Goal: Task Accomplishment & Management: Complete application form

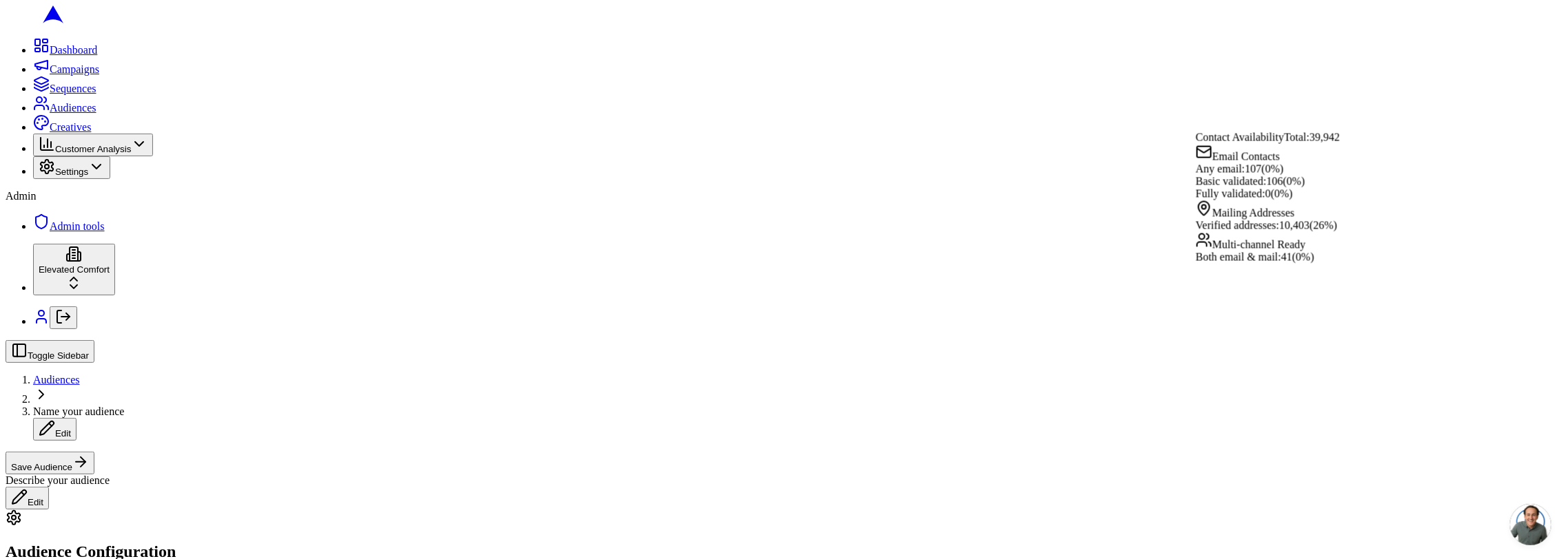
click at [486, 474] on div "Describe your audience Edit" at bounding box center [784, 491] width 1557 height 35
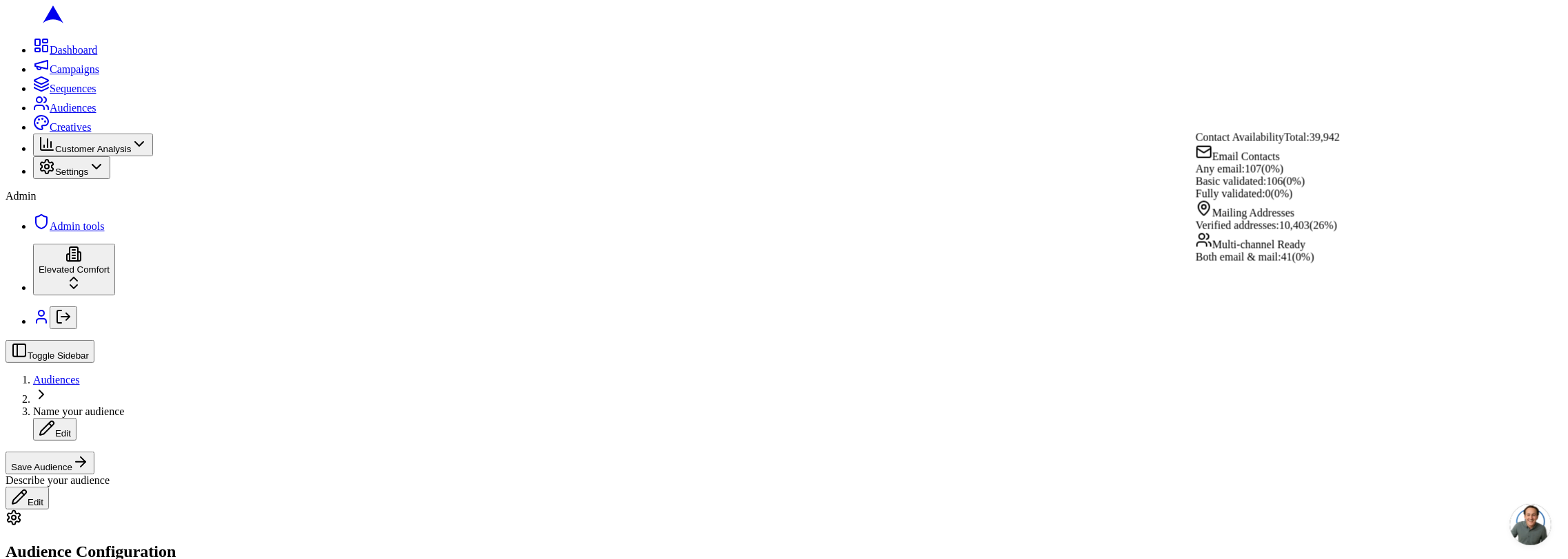
click at [1296, 474] on div "Describe your audience Edit" at bounding box center [784, 491] width 1557 height 35
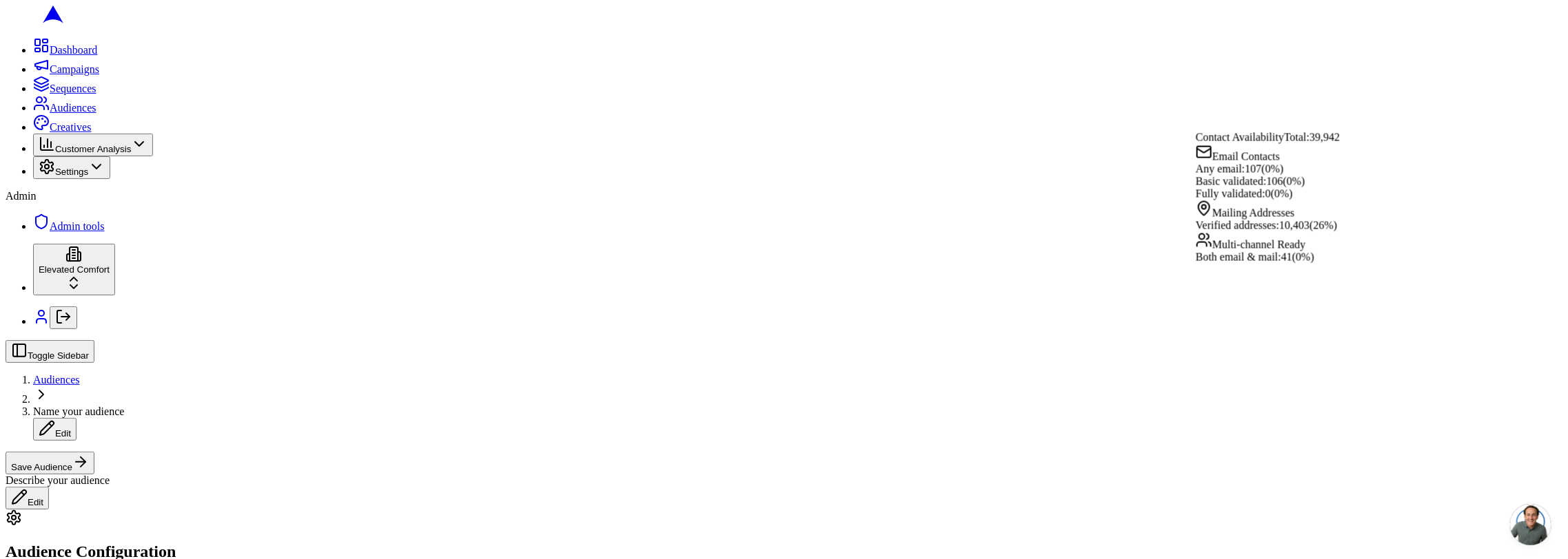
scroll to position [94, 0]
click at [1340, 143] on span "Total: 39,942" at bounding box center [1312, 138] width 56 height 11
click at [1238, 163] on span "Email Contacts" at bounding box center [1246, 156] width 68 height 11
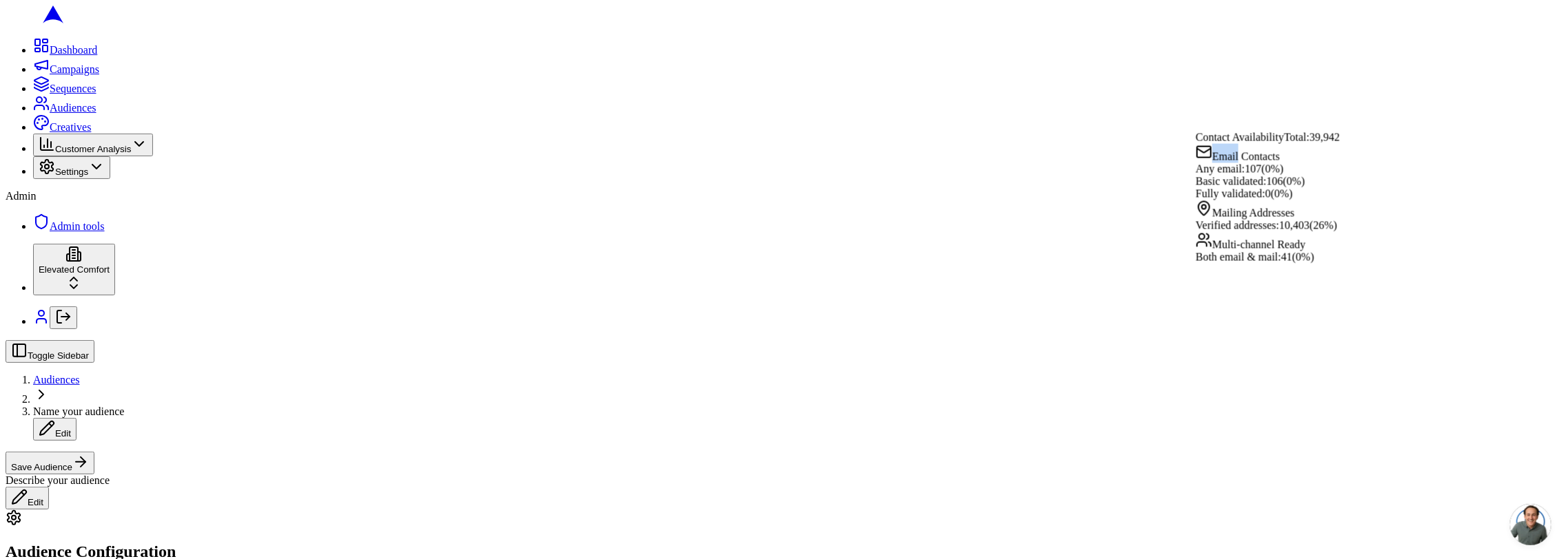
click at [1238, 163] on span "Email Contacts" at bounding box center [1246, 156] width 68 height 11
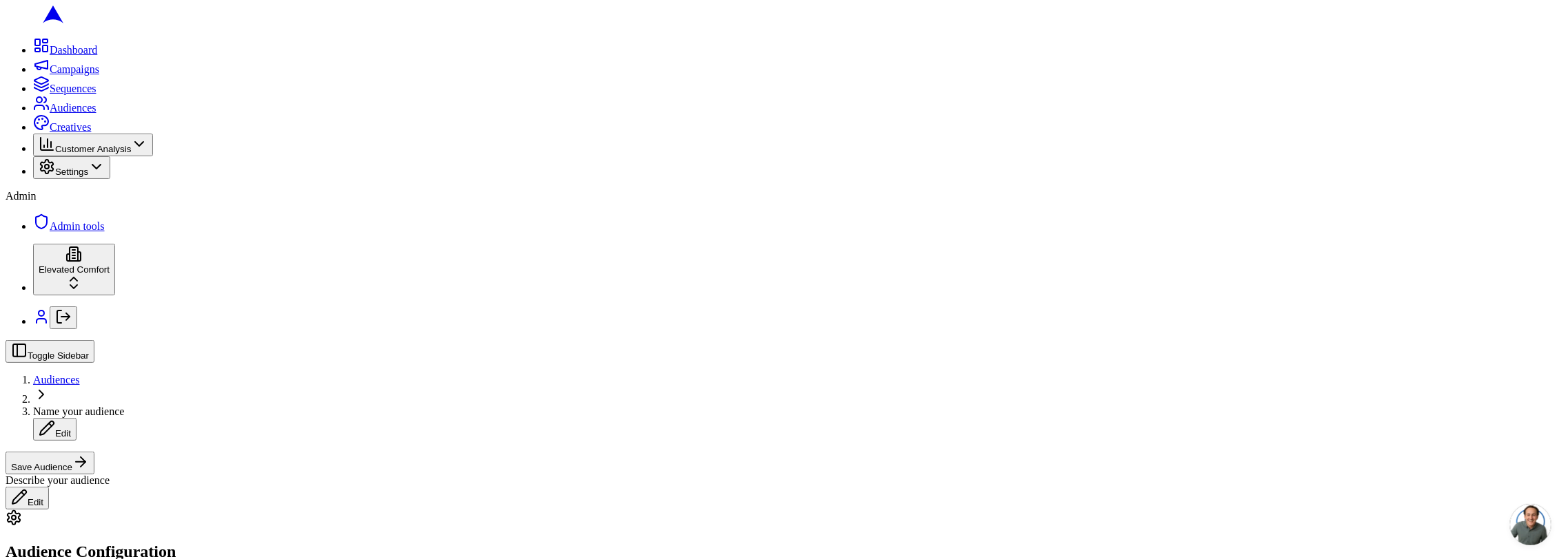
scroll to position [0, 0]
type button "on"
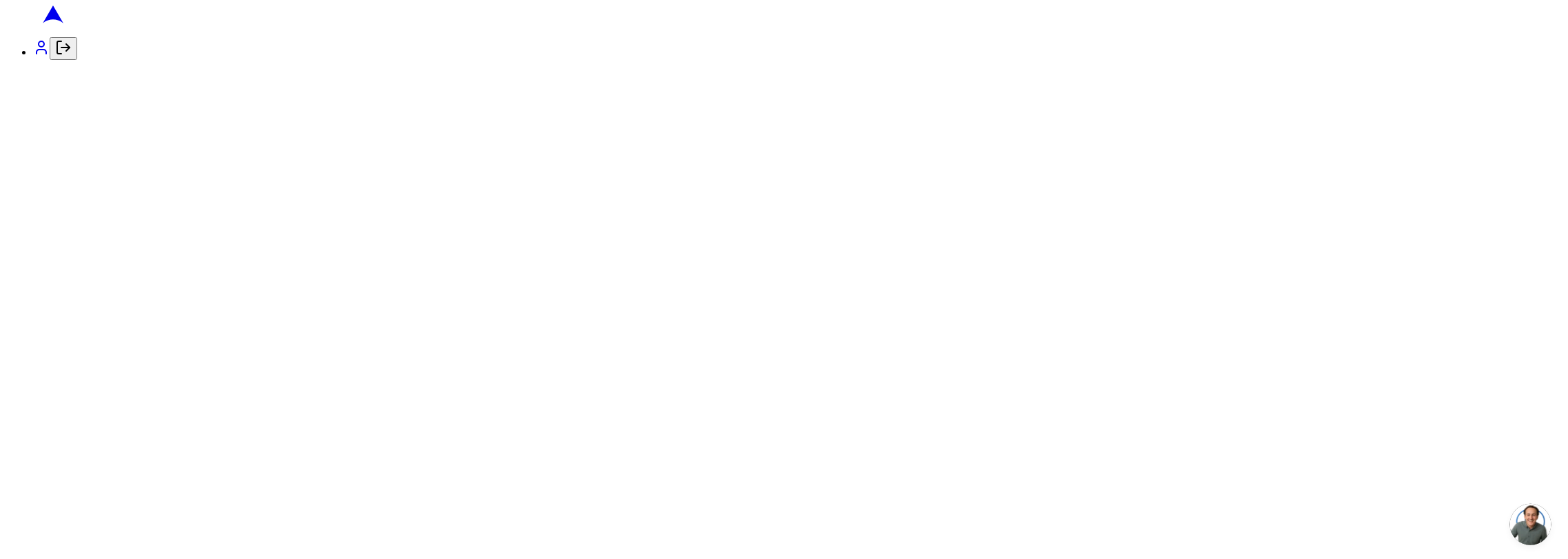
click at [55, 56] on icon "Log out" at bounding box center [64, 47] width 16 height 16
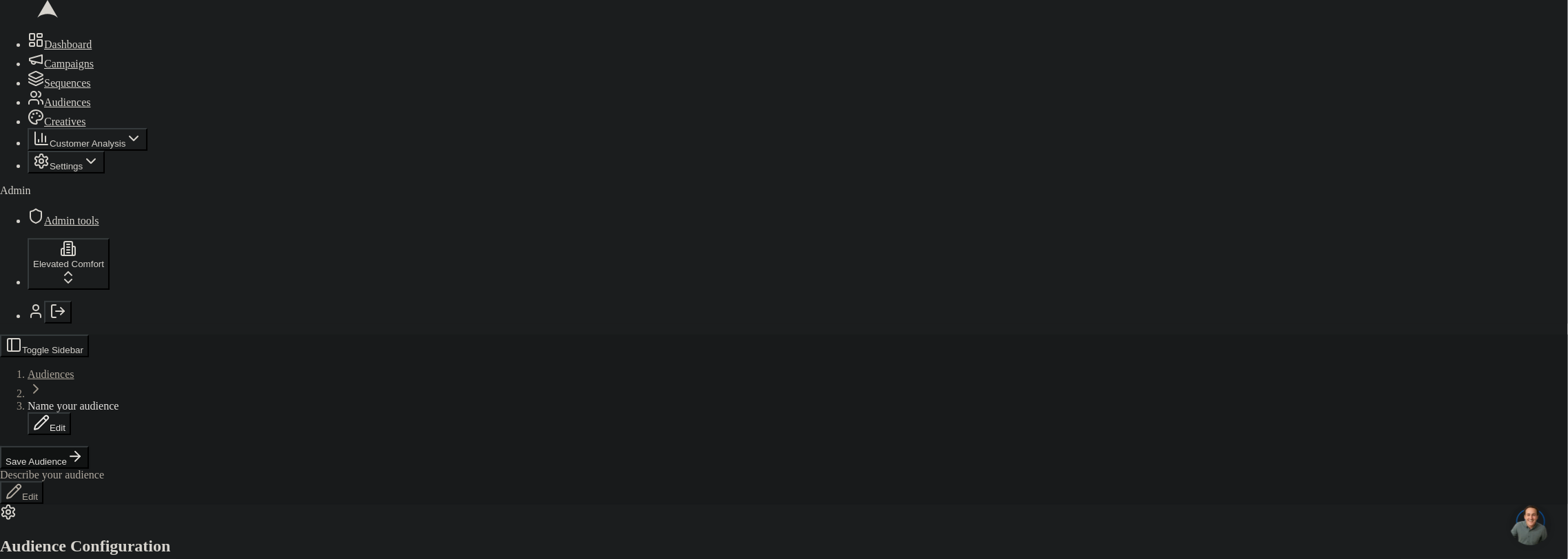
click at [50, 330] on button "Log out" at bounding box center [64, 318] width 28 height 23
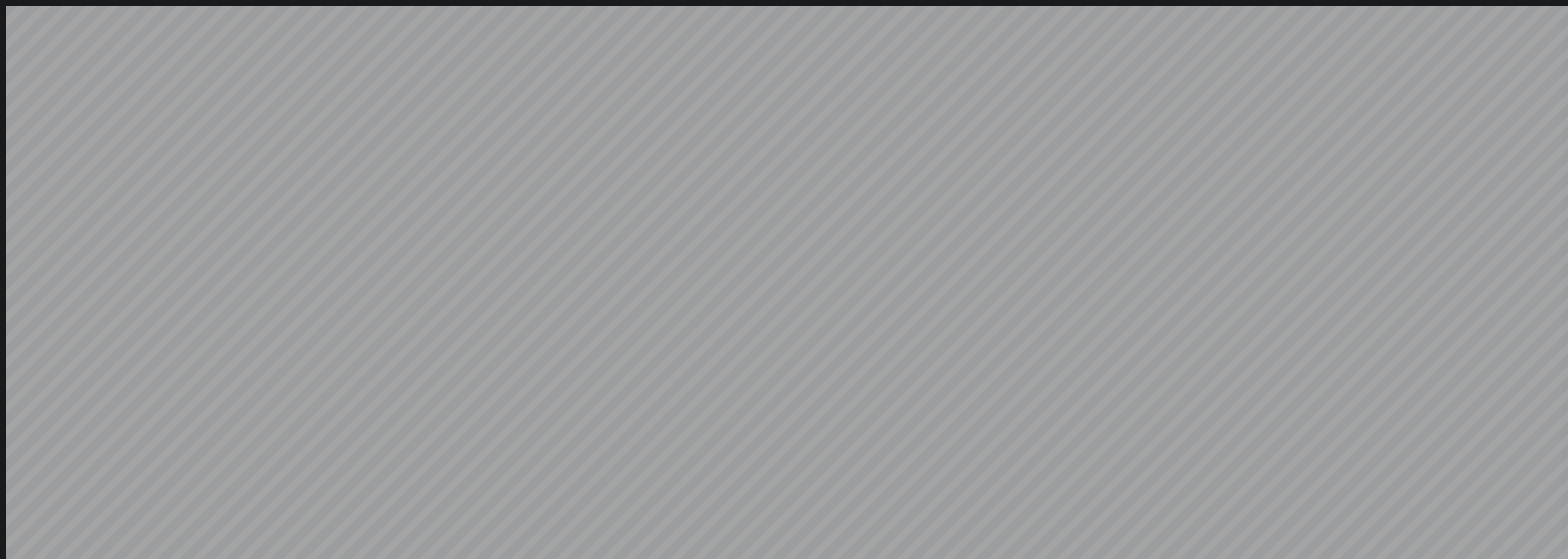
type input "sacha@getarch.com"
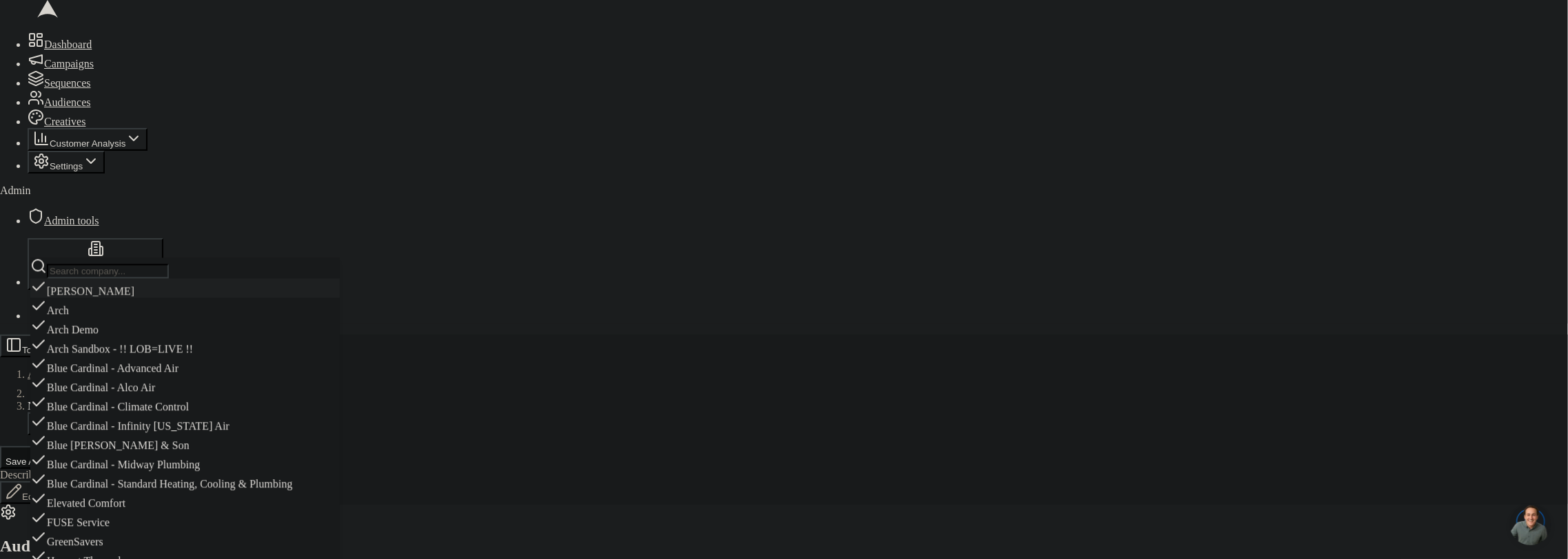
click at [89, 268] on input "text" at bounding box center [108, 271] width 122 height 15
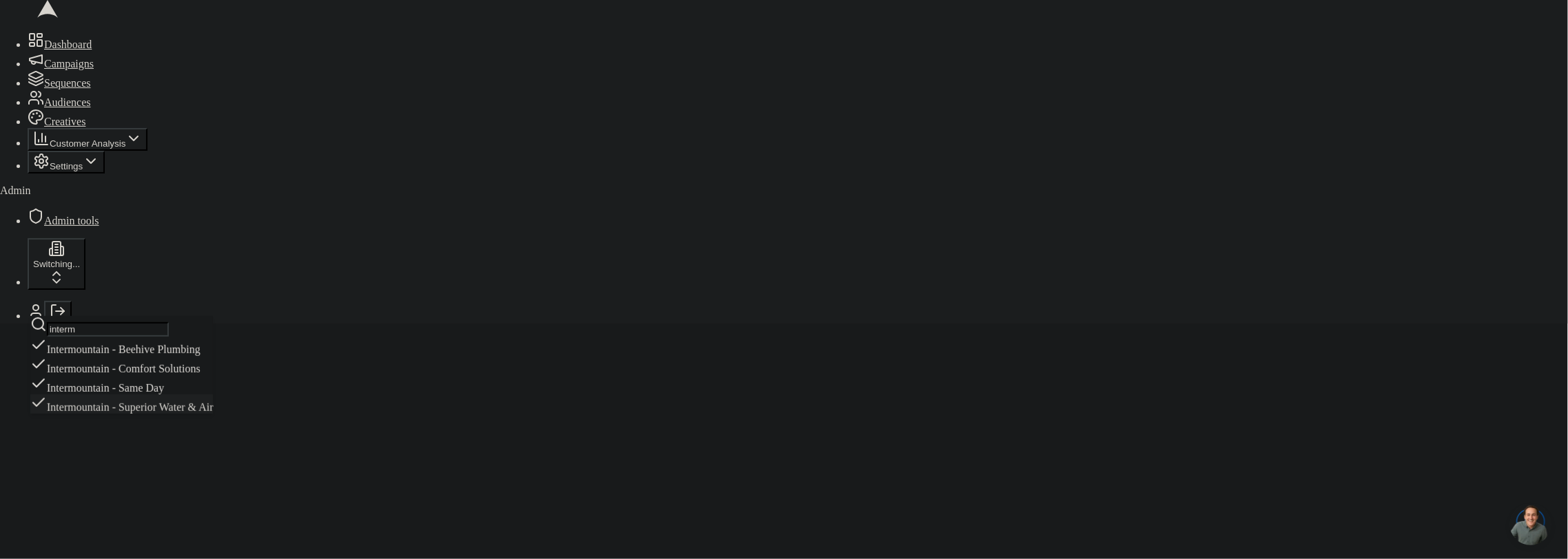
type input "interm"
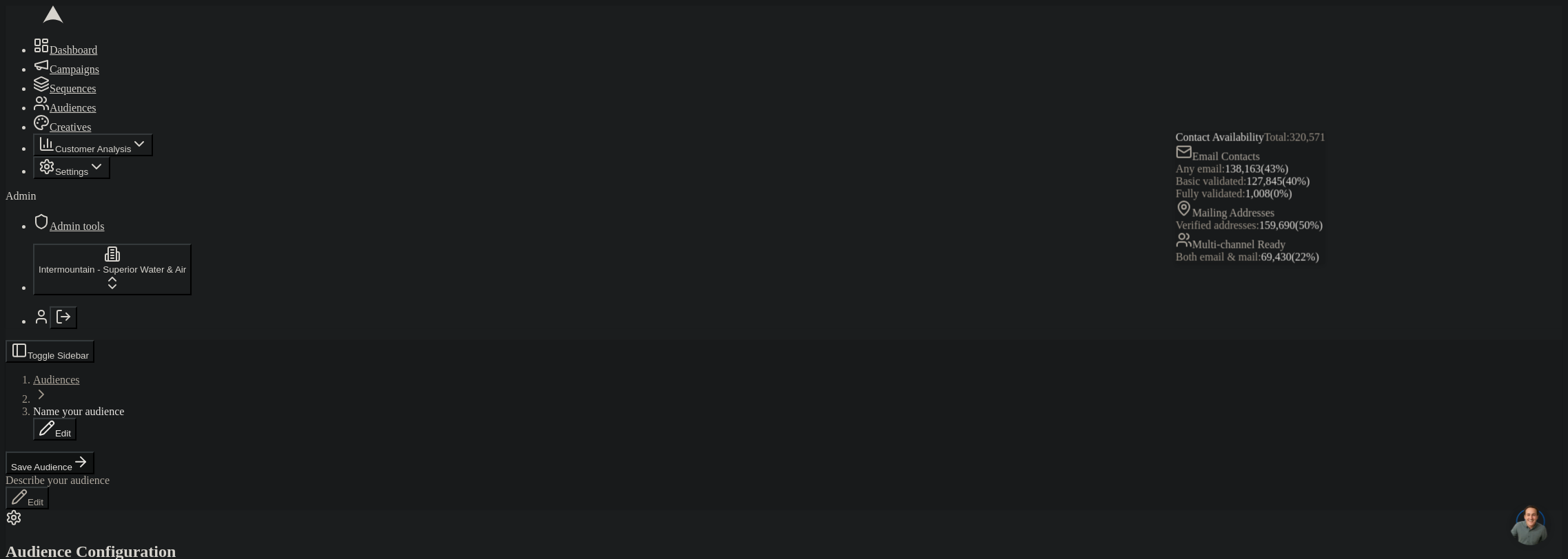
scroll to position [317, 0]
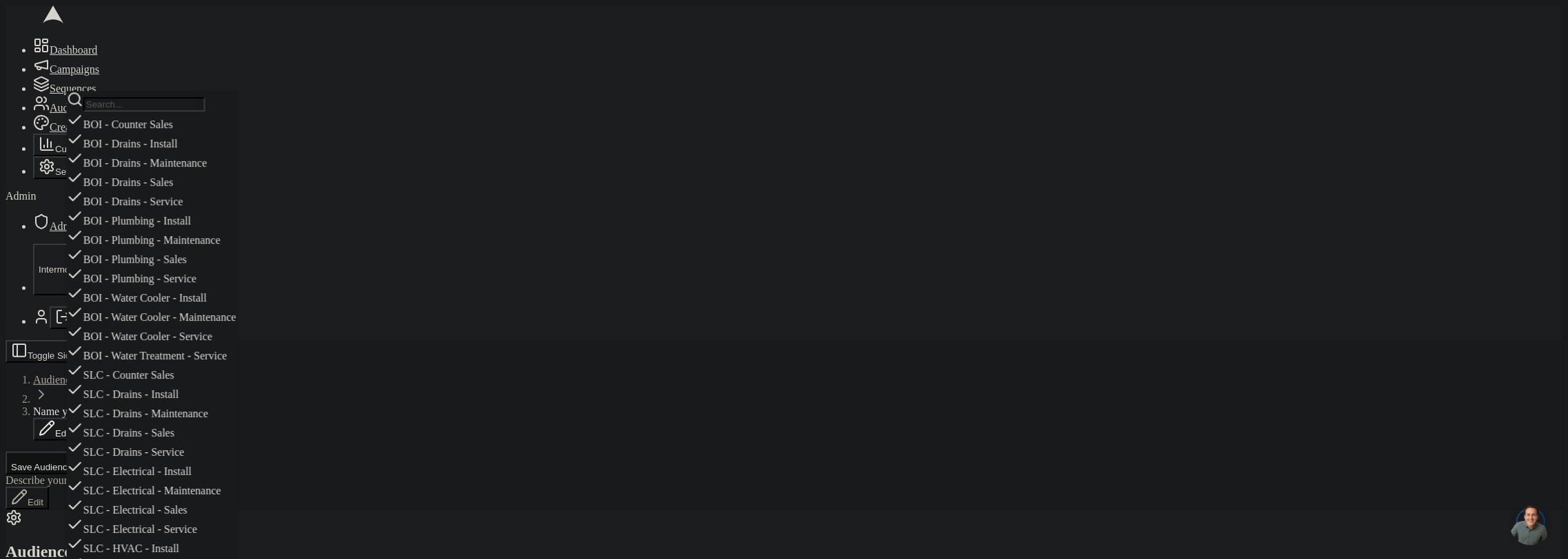
scroll to position [467, 0]
click at [212, 536] on div "SLC - HVAC - Install" at bounding box center [152, 546] width 172 height 20
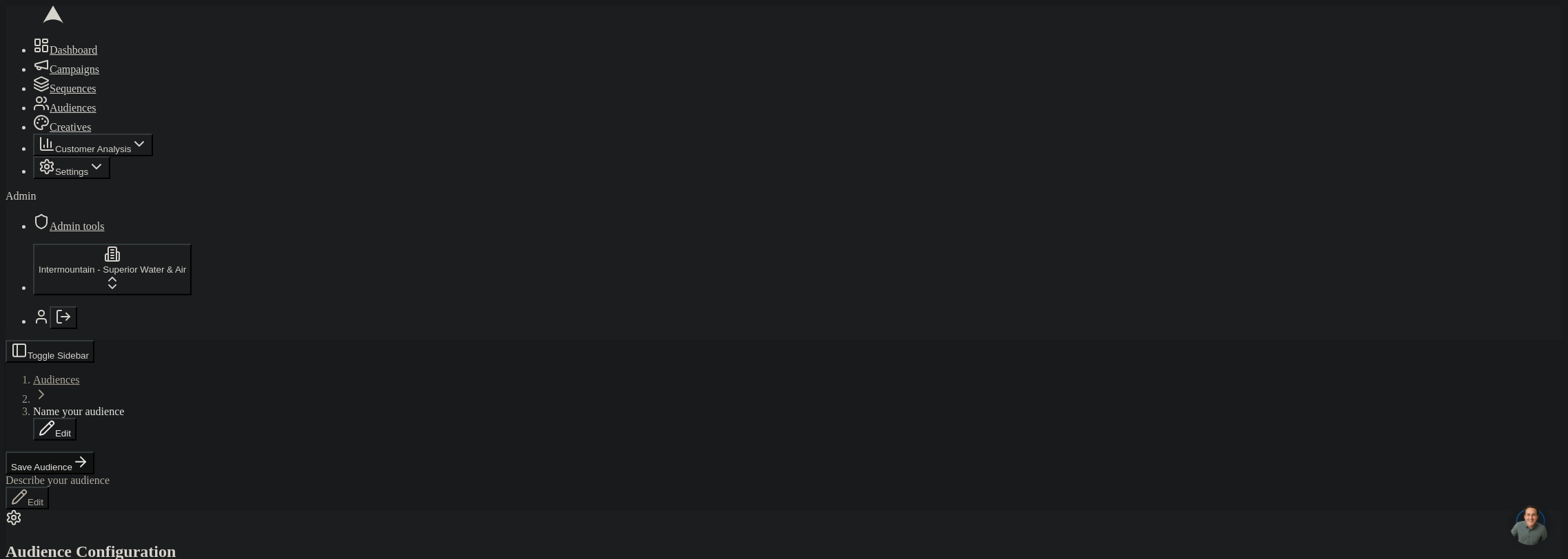
scroll to position [504, 0]
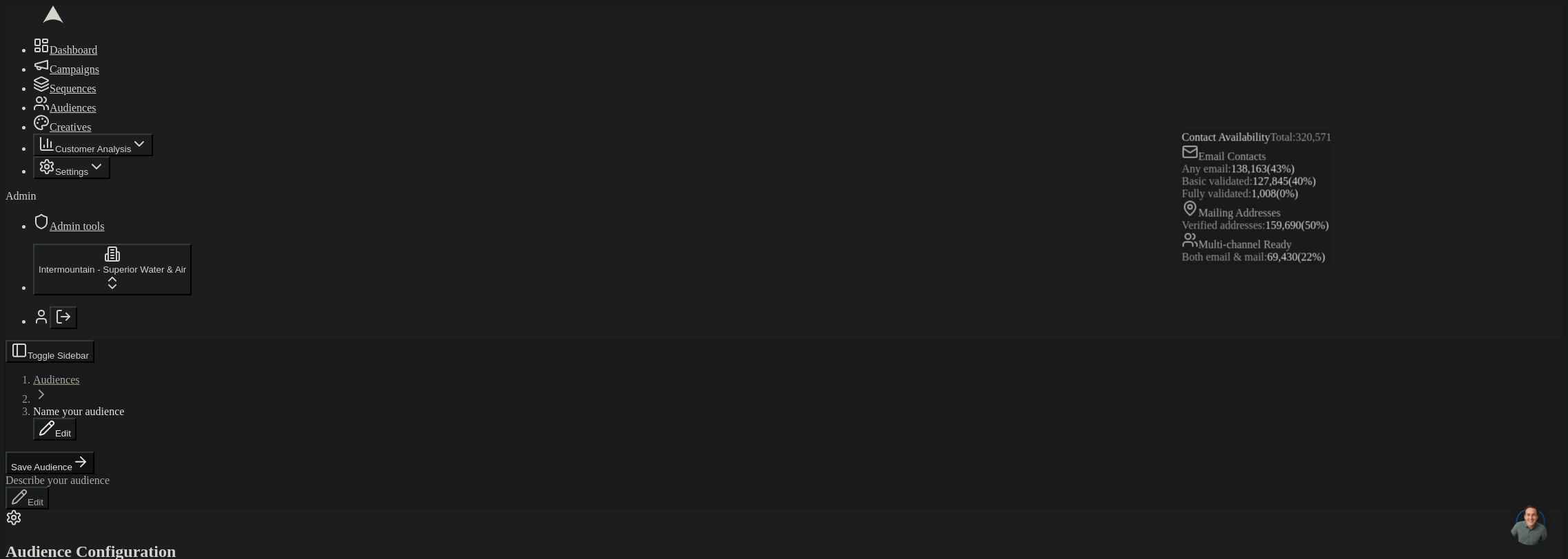
scroll to position [328, 0]
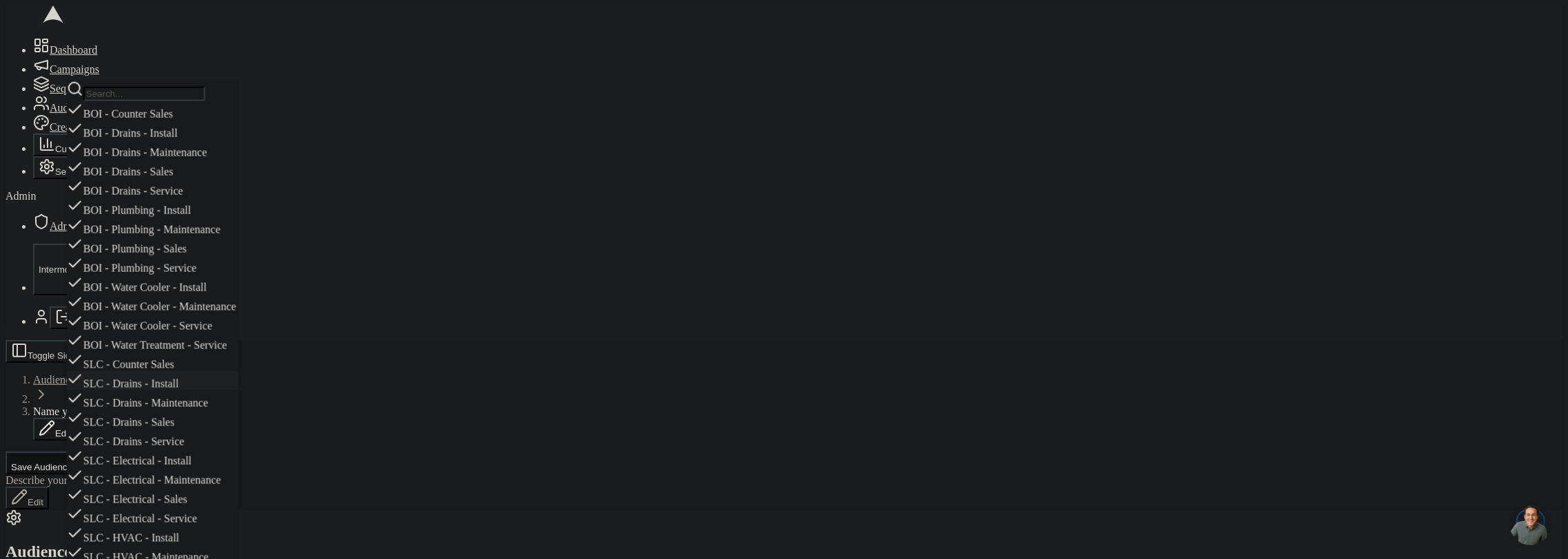
scroll to position [442, 0]
click at [995, 340] on div "Toggle Sidebar Audiences Name your audience Edit Save Audience Describe your au…" at bounding box center [784, 425] width 1557 height 169
